Goal: Task Accomplishment & Management: Manage account settings

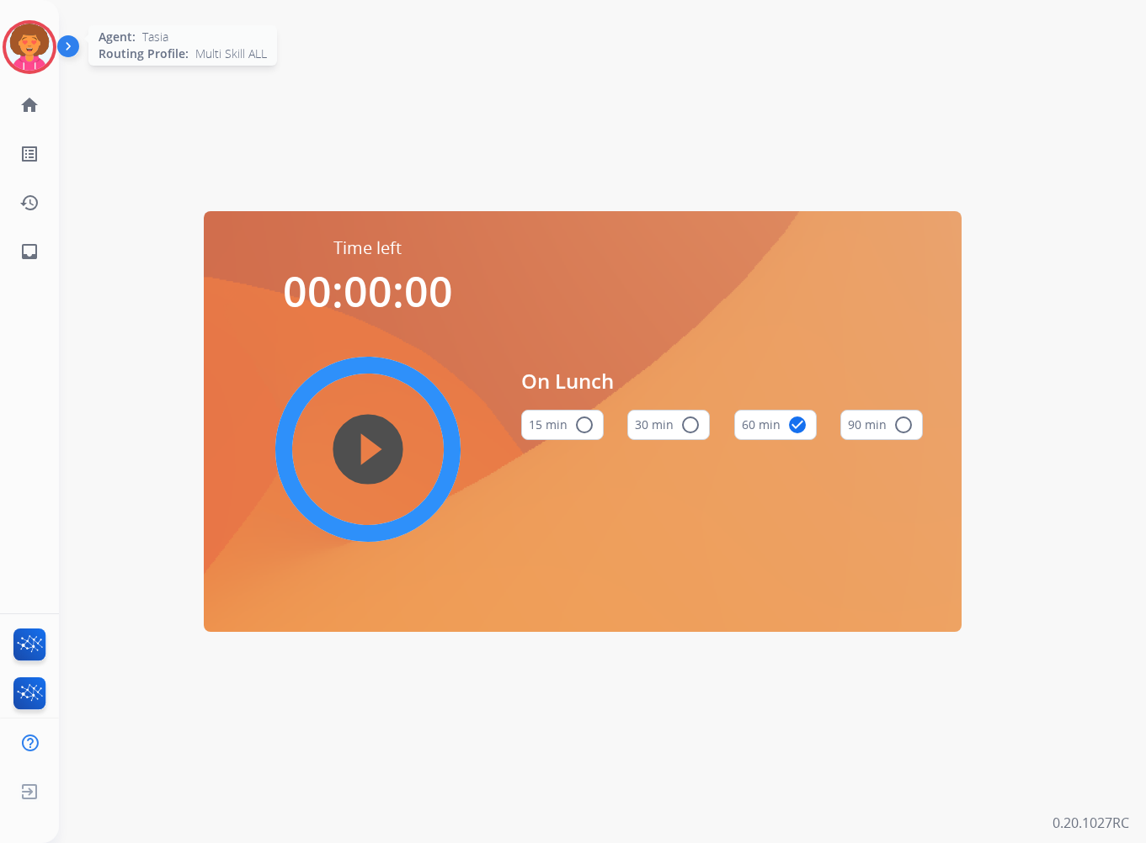
click at [24, 51] on img at bounding box center [29, 47] width 47 height 47
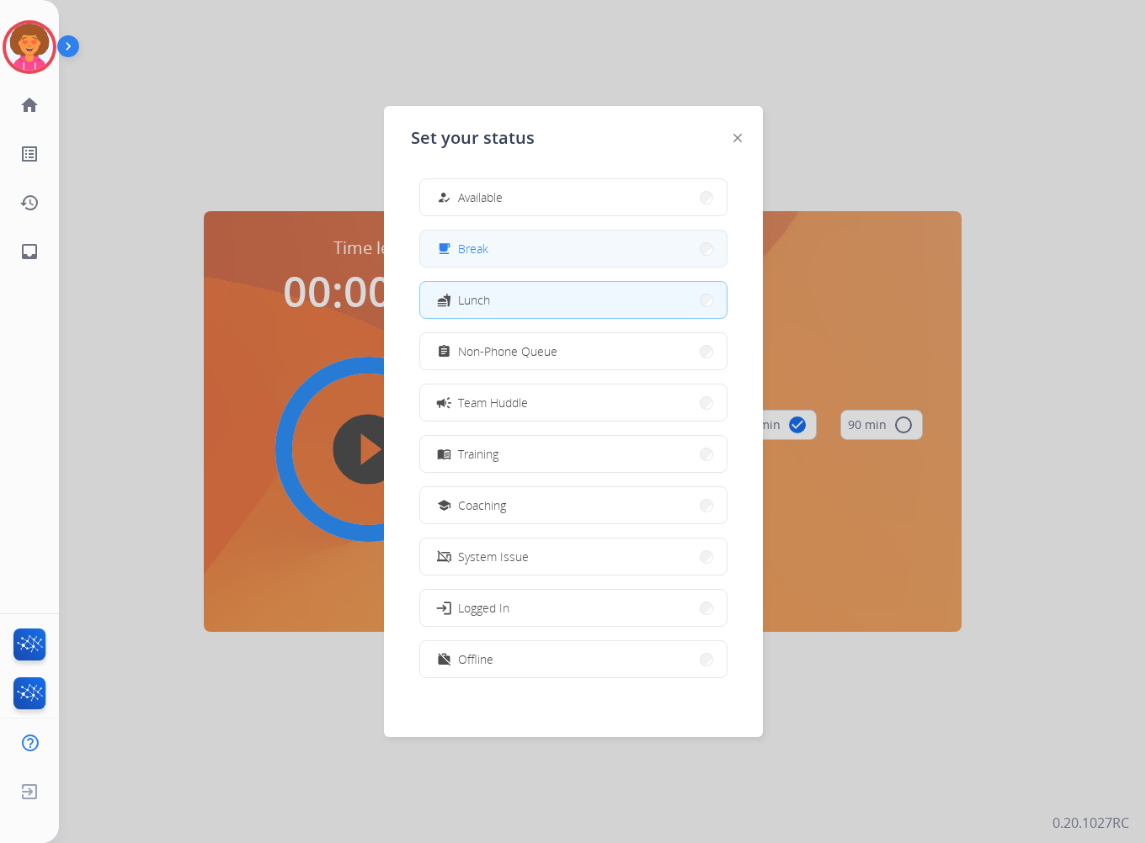
click at [494, 250] on button "free_breakfast Break" at bounding box center [573, 249] width 306 height 36
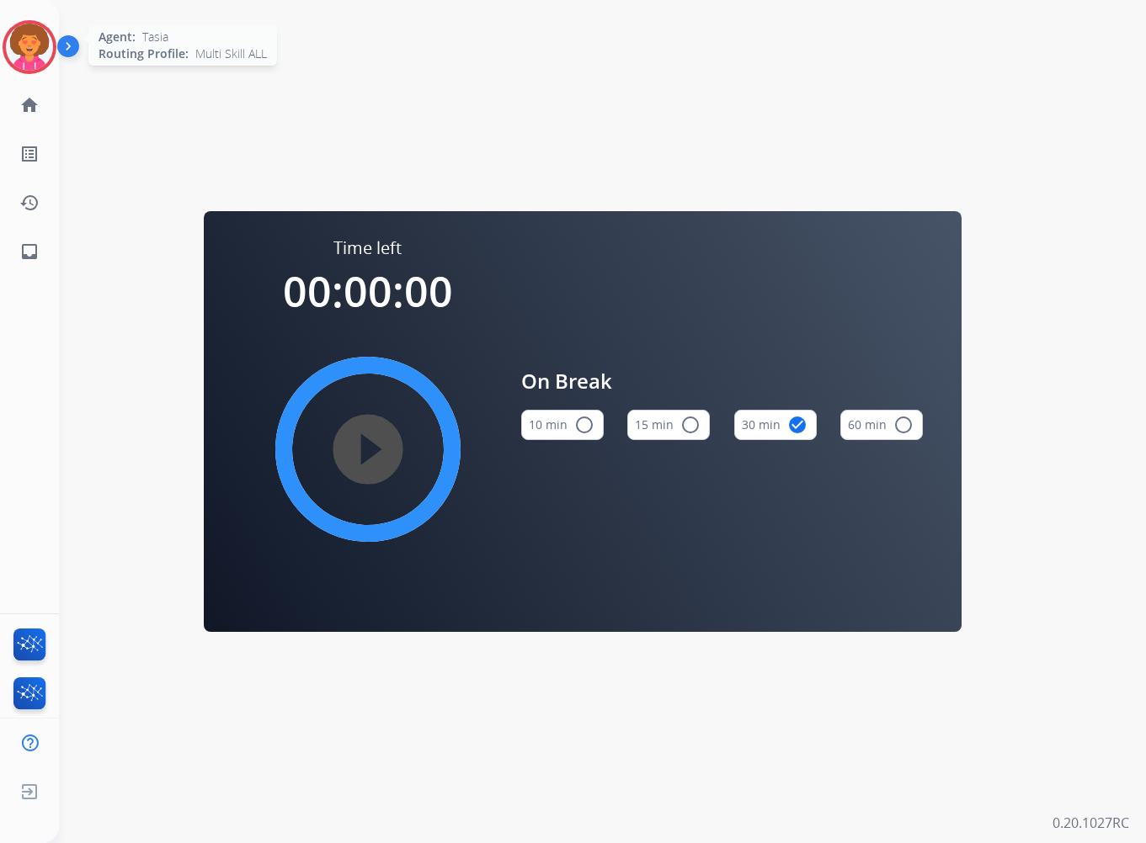
click at [24, 55] on img at bounding box center [29, 47] width 47 height 47
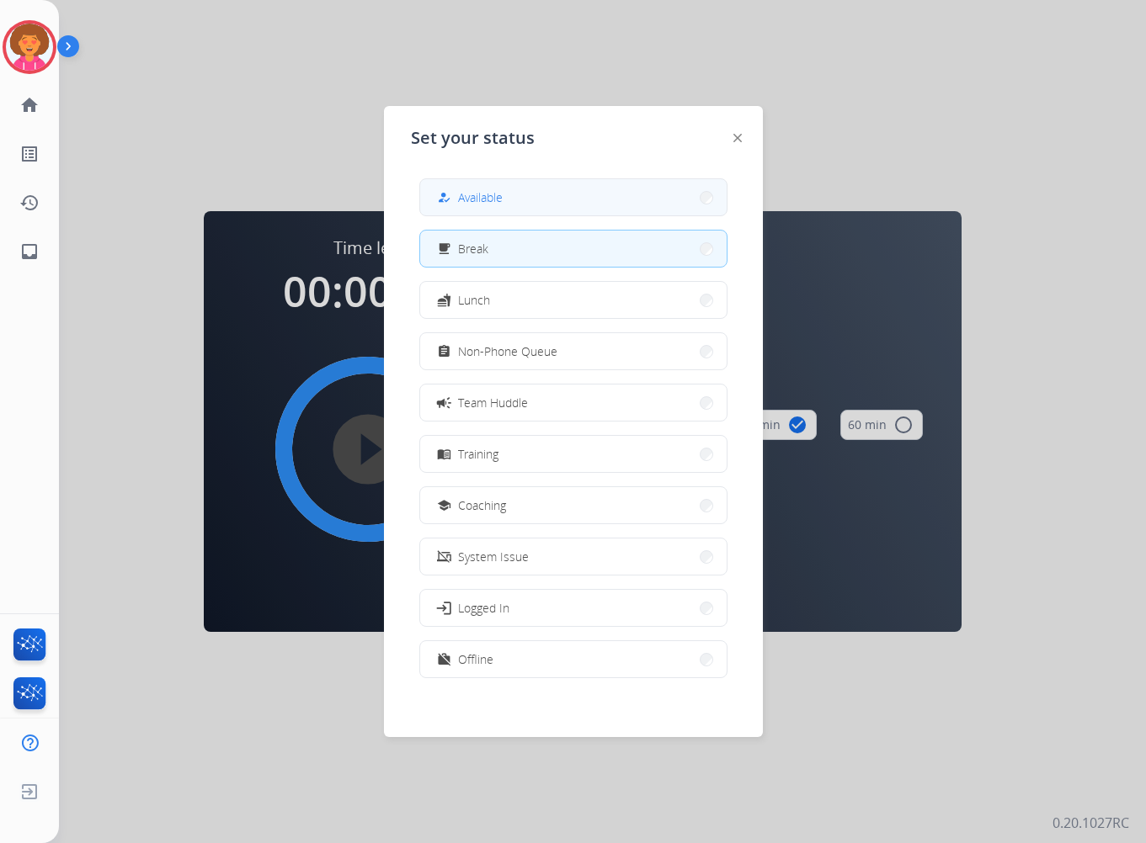
click at [632, 211] on button "how_to_reg Available" at bounding box center [573, 197] width 306 height 36
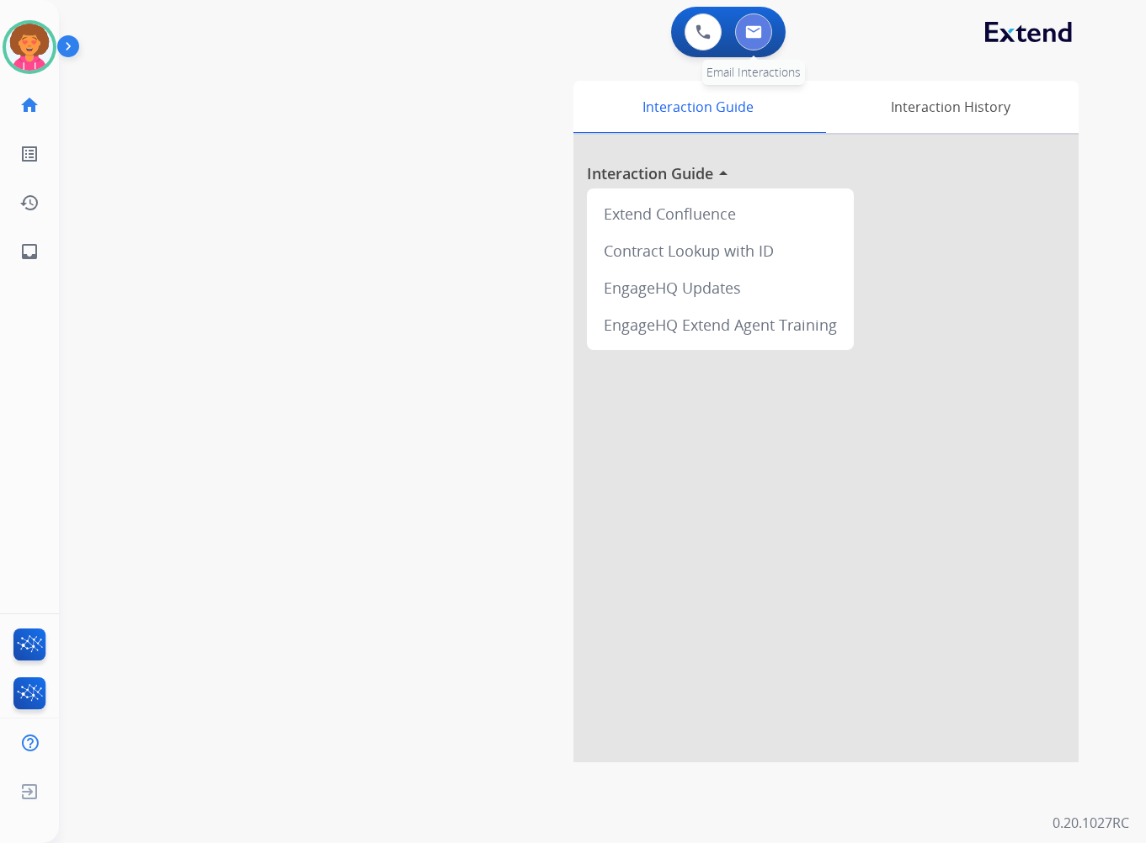
click at [758, 25] on button at bounding box center [753, 31] width 37 height 37
select select "**********"
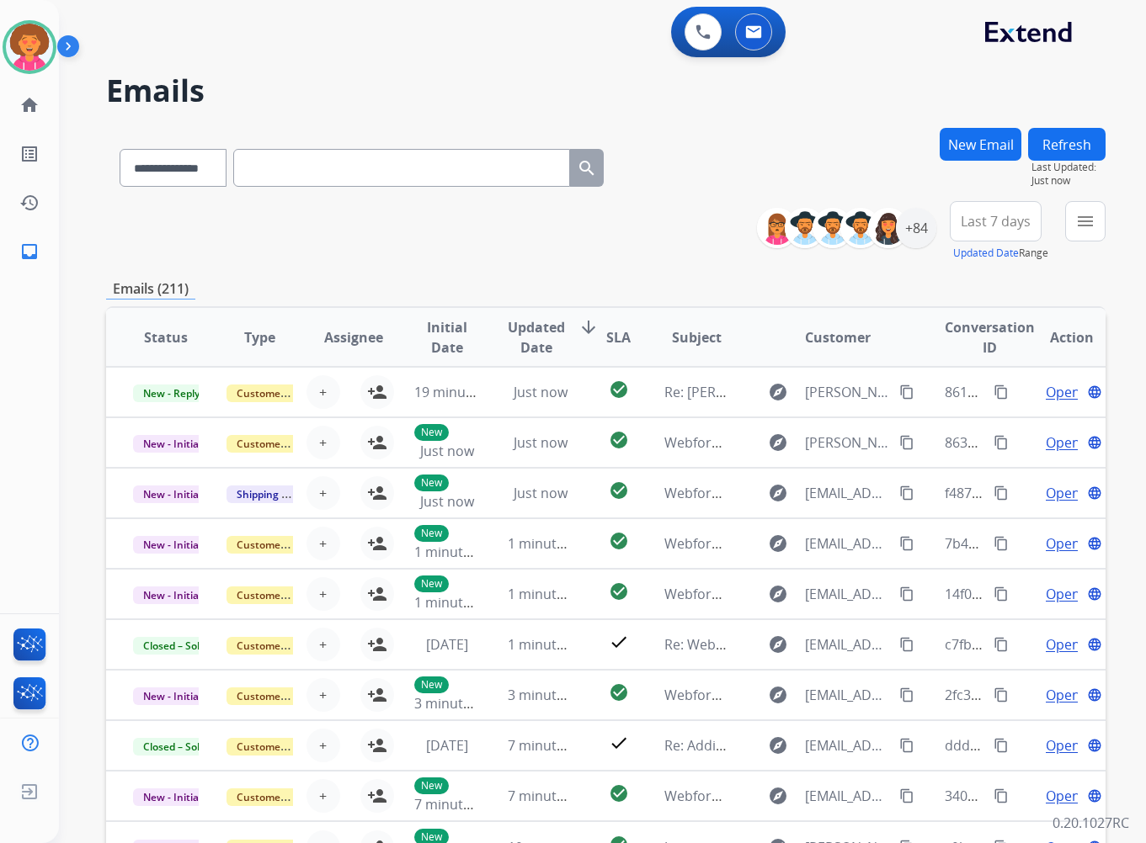
click at [984, 225] on span "Last 7 days" at bounding box center [995, 221] width 70 height 7
click at [974, 426] on div "Last 90 days" at bounding box center [990, 425] width 93 height 25
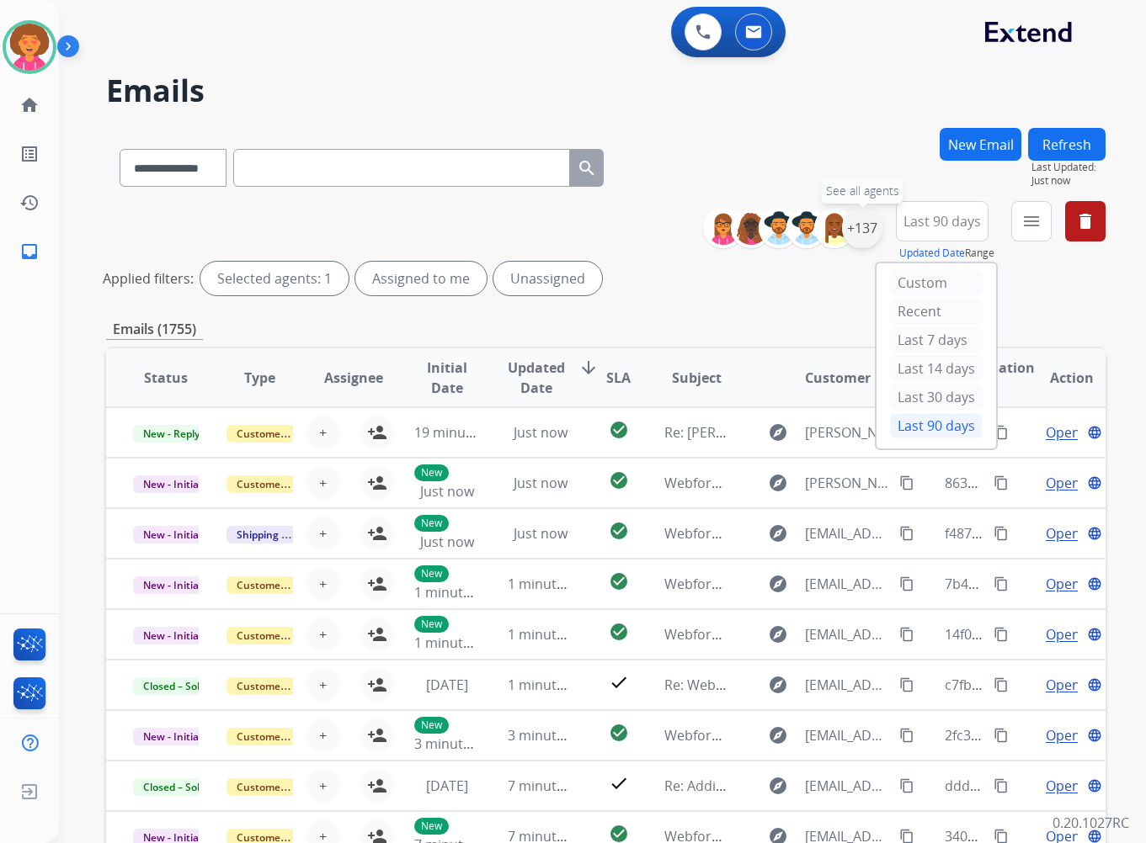
click at [856, 222] on div "+137" at bounding box center [862, 228] width 40 height 40
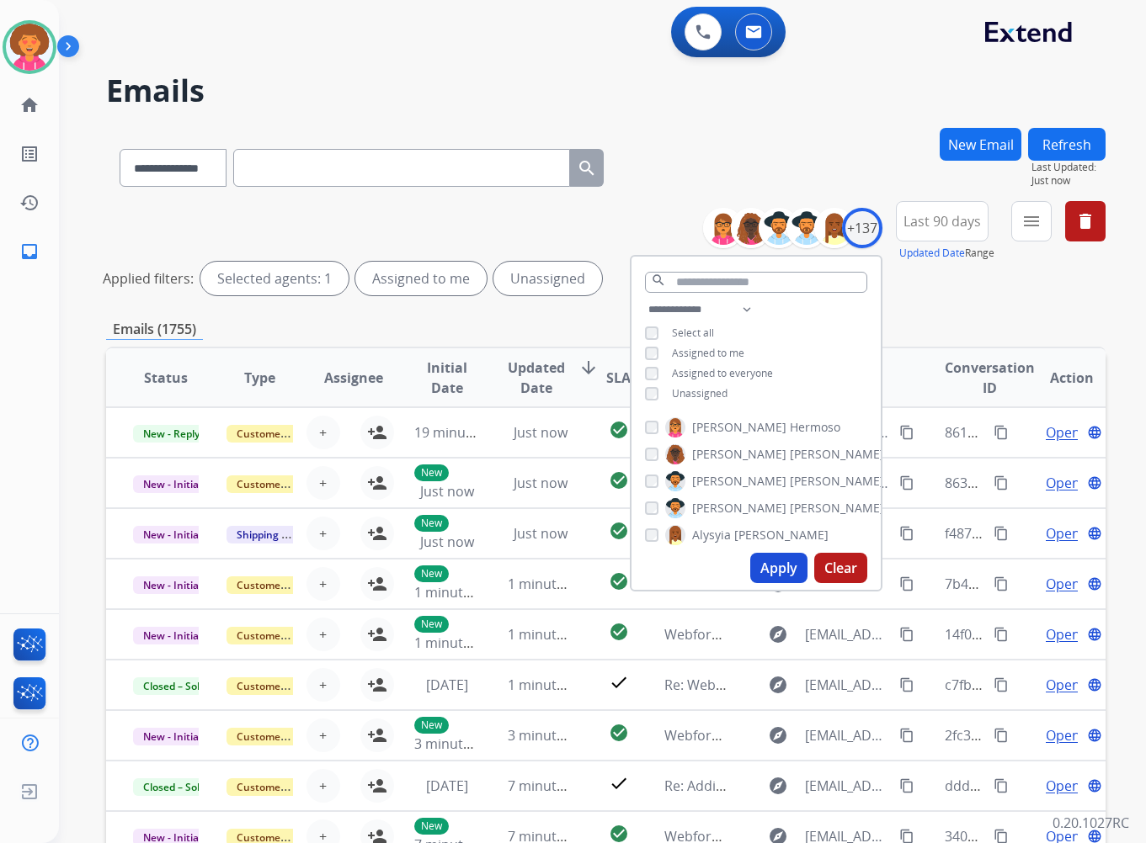
click at [703, 391] on span "Unassigned" at bounding box center [700, 393] width 56 height 14
click at [770, 564] on button "Apply" at bounding box center [778, 568] width 57 height 30
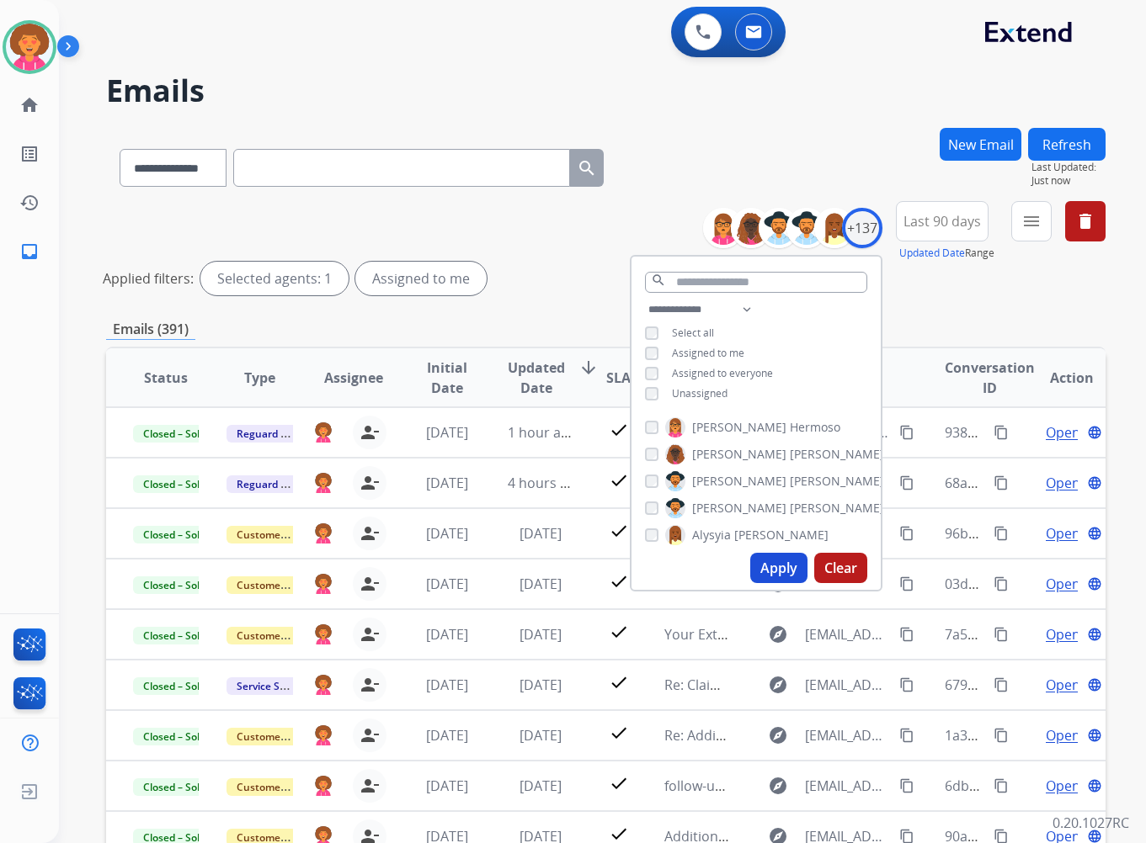
click at [556, 264] on div "Applied filters: Selected agents: 1 Assigned to me" at bounding box center [602, 279] width 999 height 34
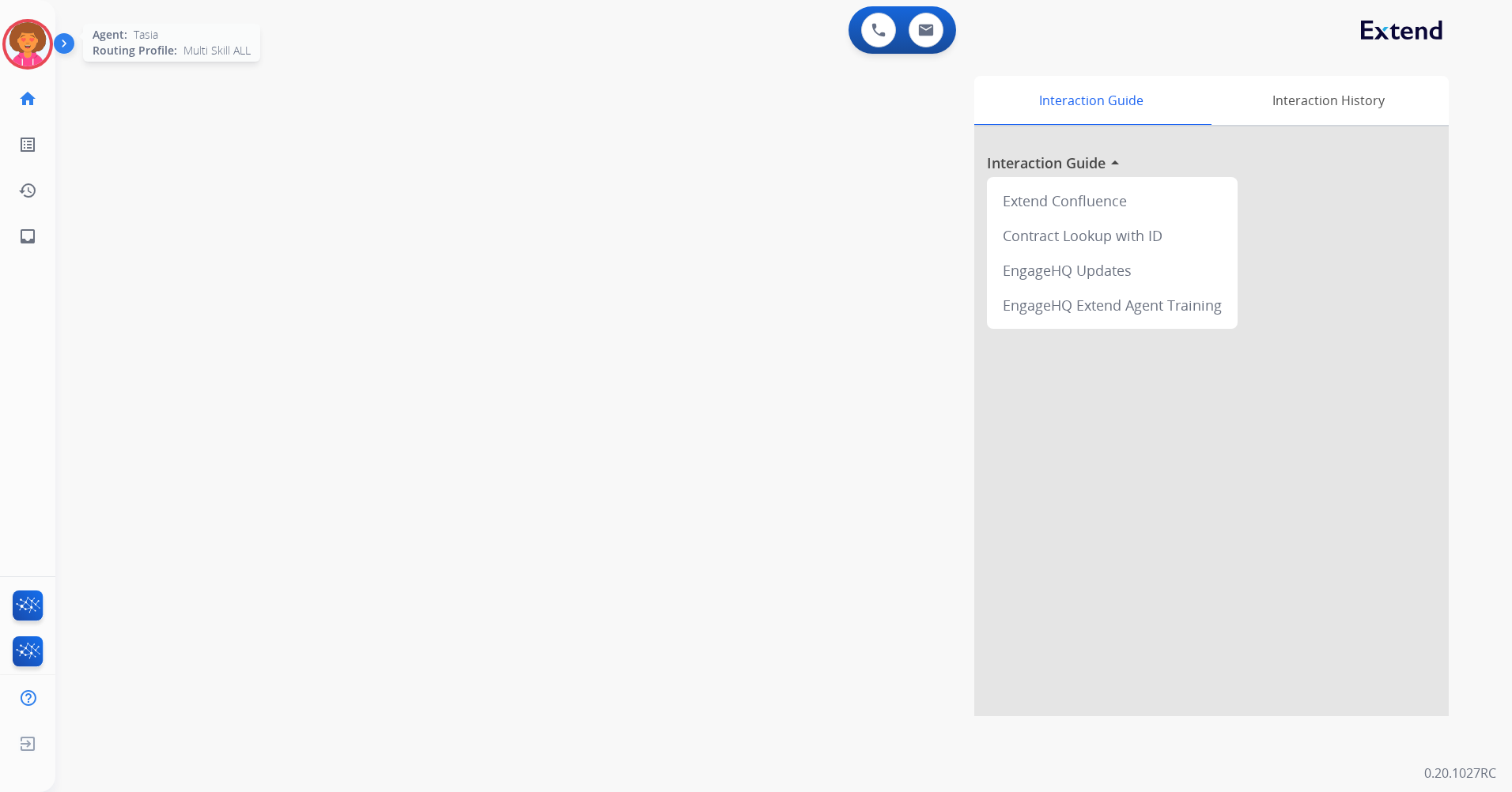
click at [26, 35] on img at bounding box center [27, 44] width 44 height 44
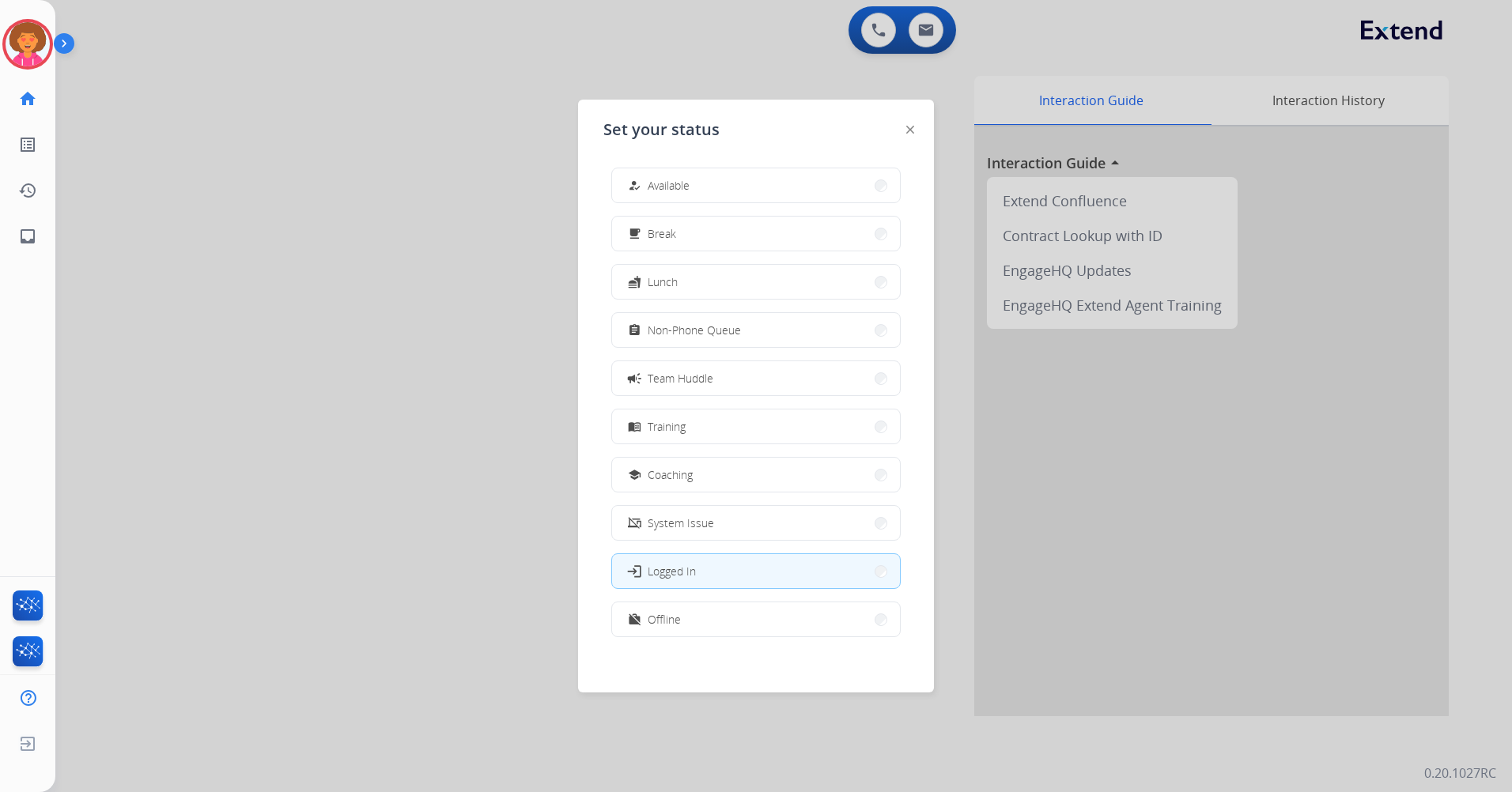
drag, startPoint x: 316, startPoint y: 272, endPoint x: 319, endPoint y: 289, distance: 17.3
click at [319, 288] on div at bounding box center [756, 396] width 1512 height 792
